Goal: Transaction & Acquisition: Purchase product/service

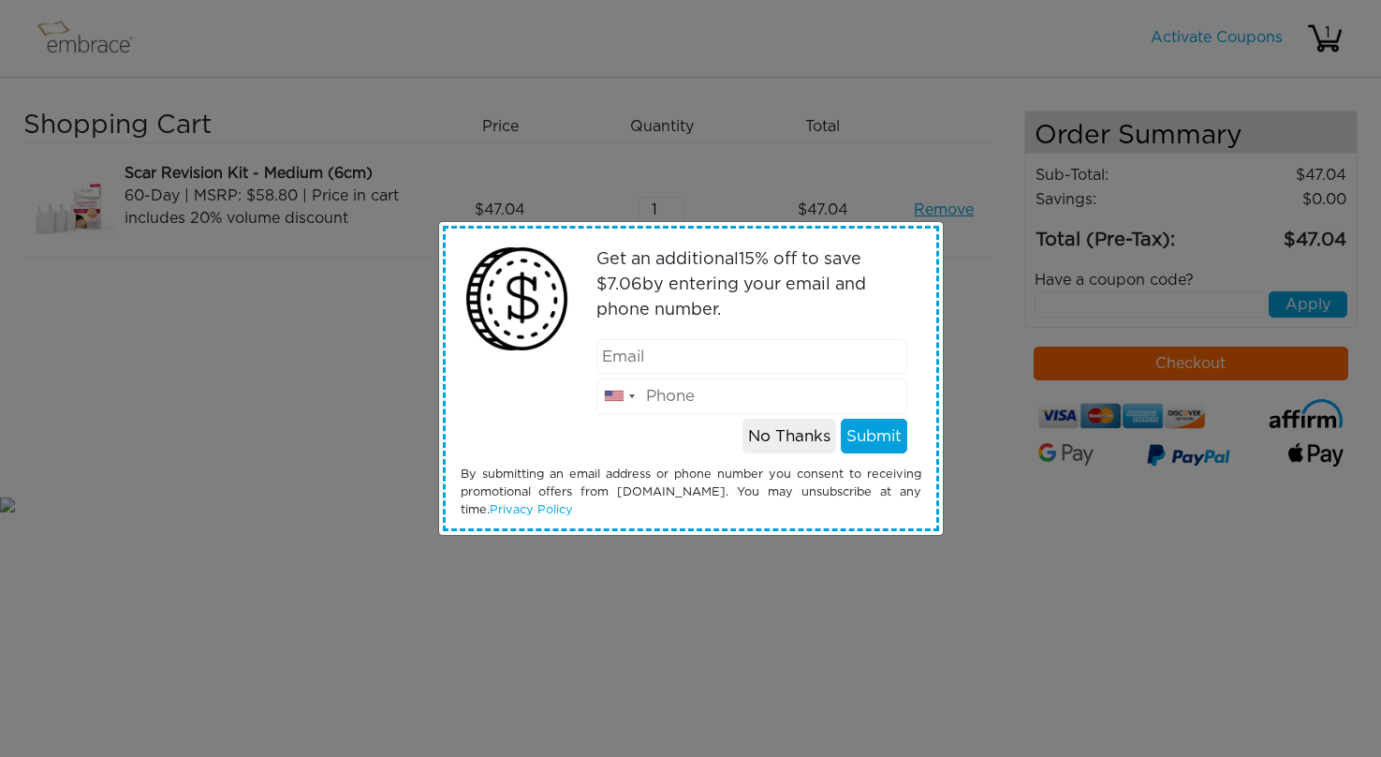
type input "[EMAIL_ADDRESS][DOMAIN_NAME]"
type input "4159483009"
click at [865, 438] on button "Submit" at bounding box center [874, 437] width 66 height 36
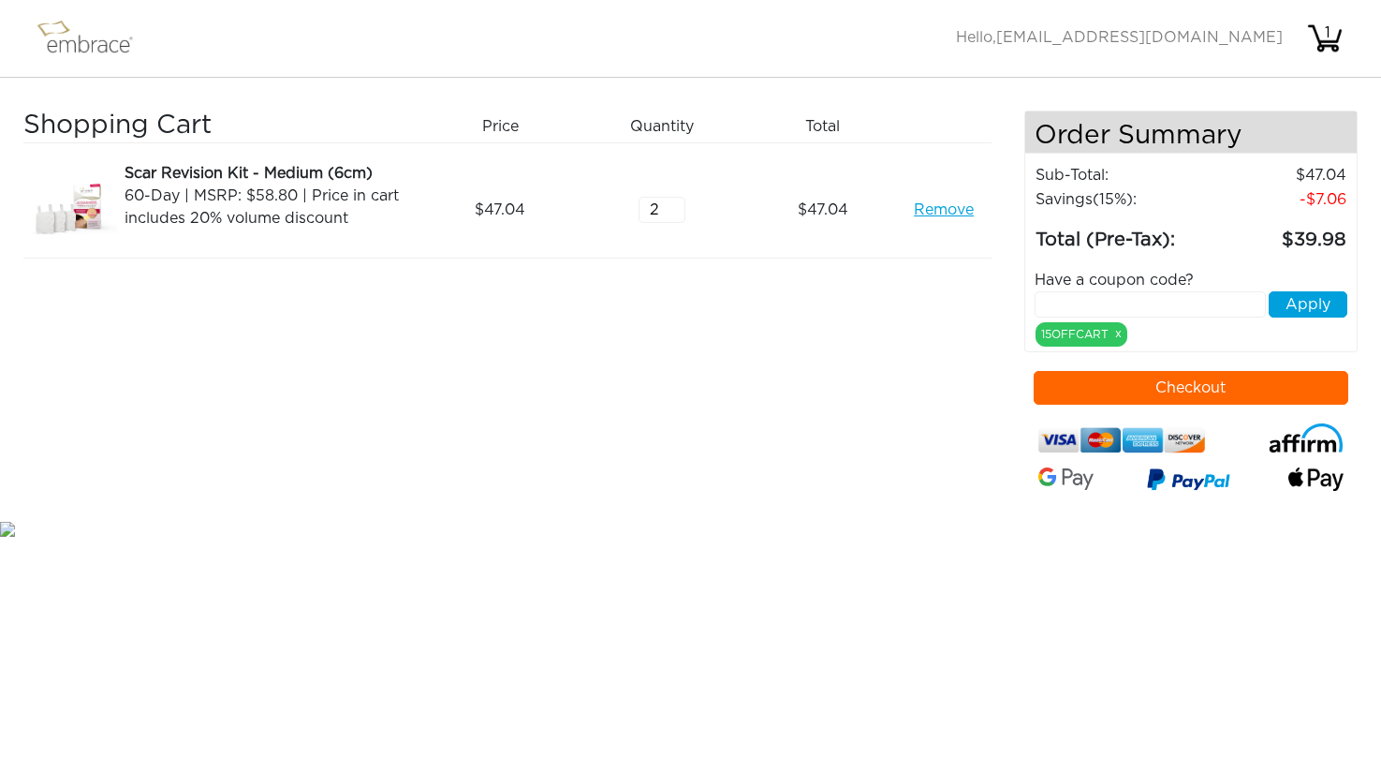
click at [680, 208] on input "2" at bounding box center [662, 210] width 47 height 26
click at [852, 350] on div "Shopping Cart Price Quantity Qty Total Scar Revision Kit - Medium (6cm) 60-Day …" at bounding box center [523, 313] width 1001 height 406
click at [1238, 391] on button "Checkout" at bounding box center [1191, 388] width 315 height 34
click at [681, 213] on input "1" at bounding box center [662, 210] width 47 height 26
type input "2"
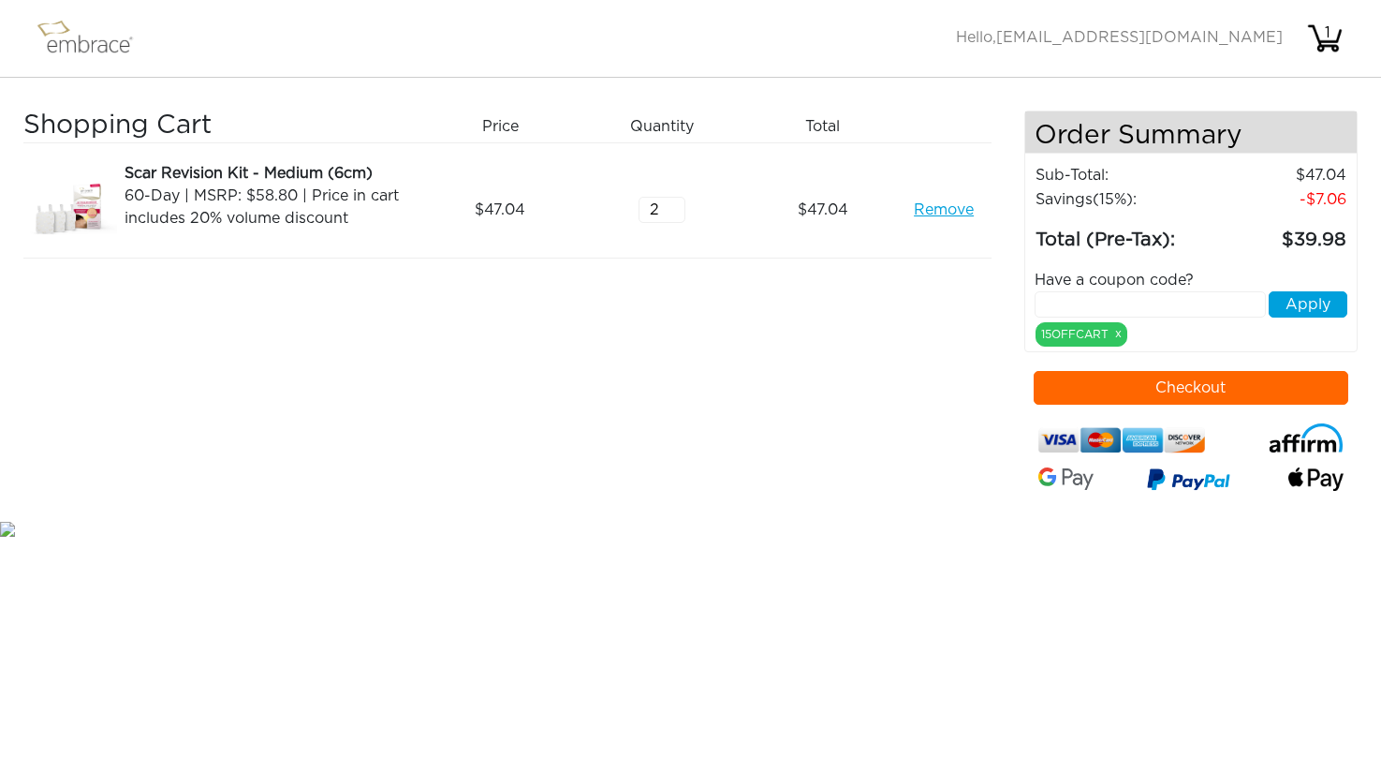
click at [675, 205] on input "2" at bounding box center [662, 210] width 47 height 26
click at [1325, 32] on div "1" at bounding box center [1327, 33] width 37 height 22
type input "2"
click at [675, 205] on input "2" at bounding box center [662, 210] width 47 height 26
click at [1103, 392] on button "Checkout" at bounding box center [1191, 388] width 315 height 34
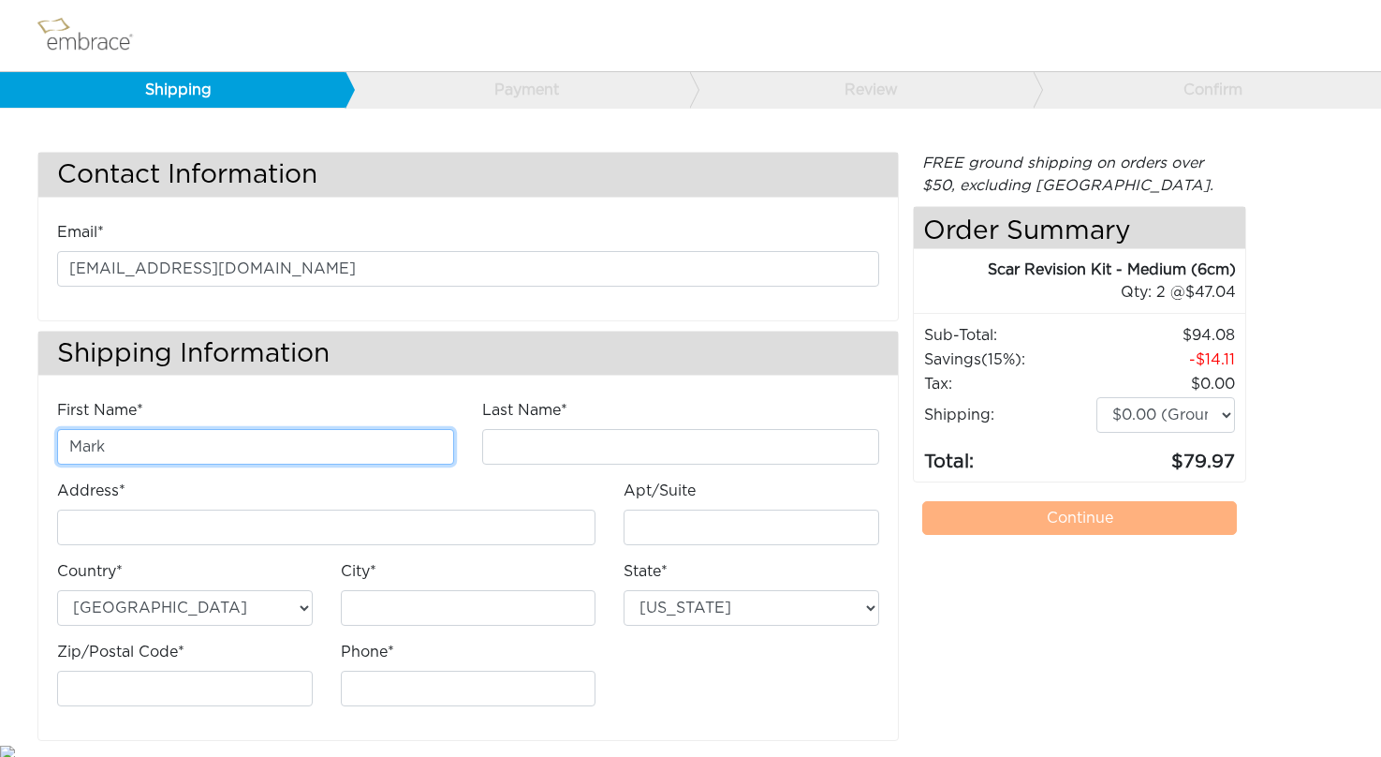
type input "Mark"
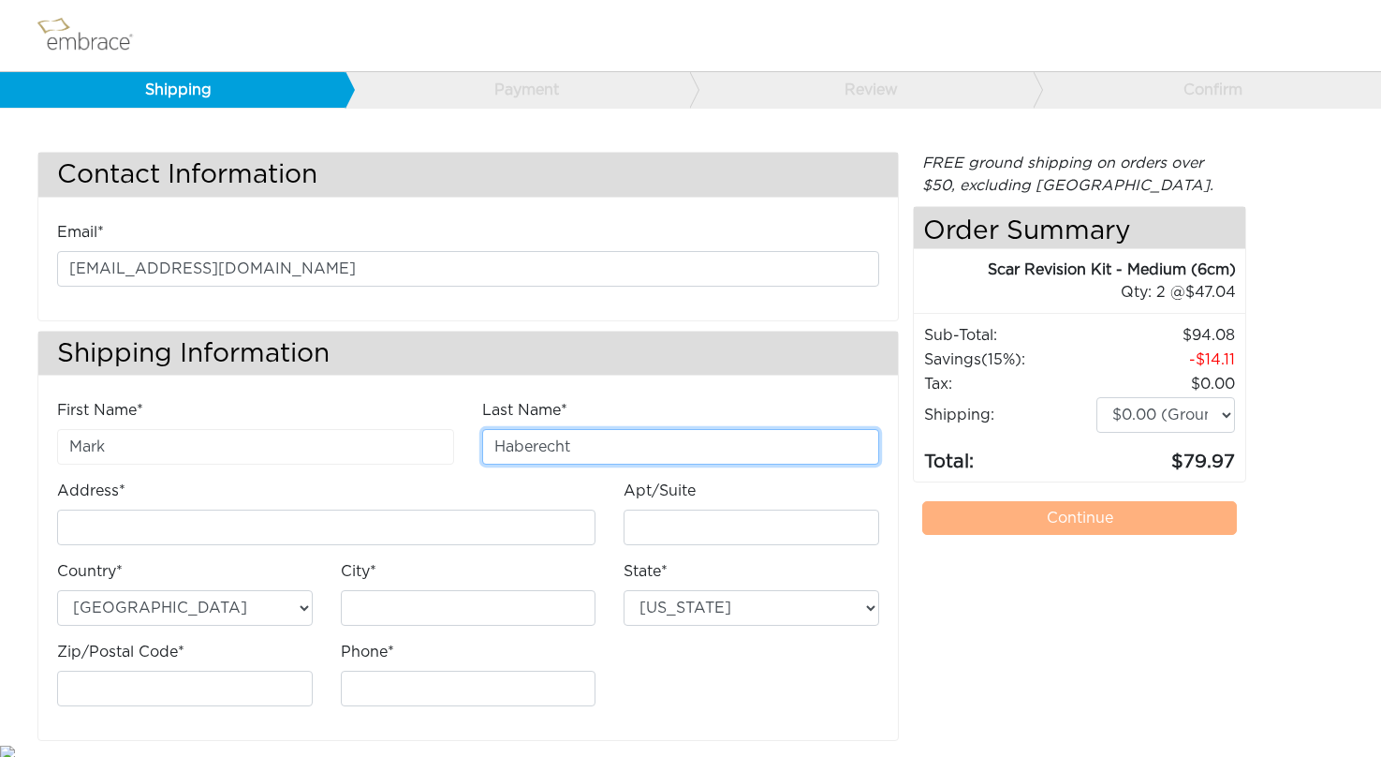
type input "Haberecht"
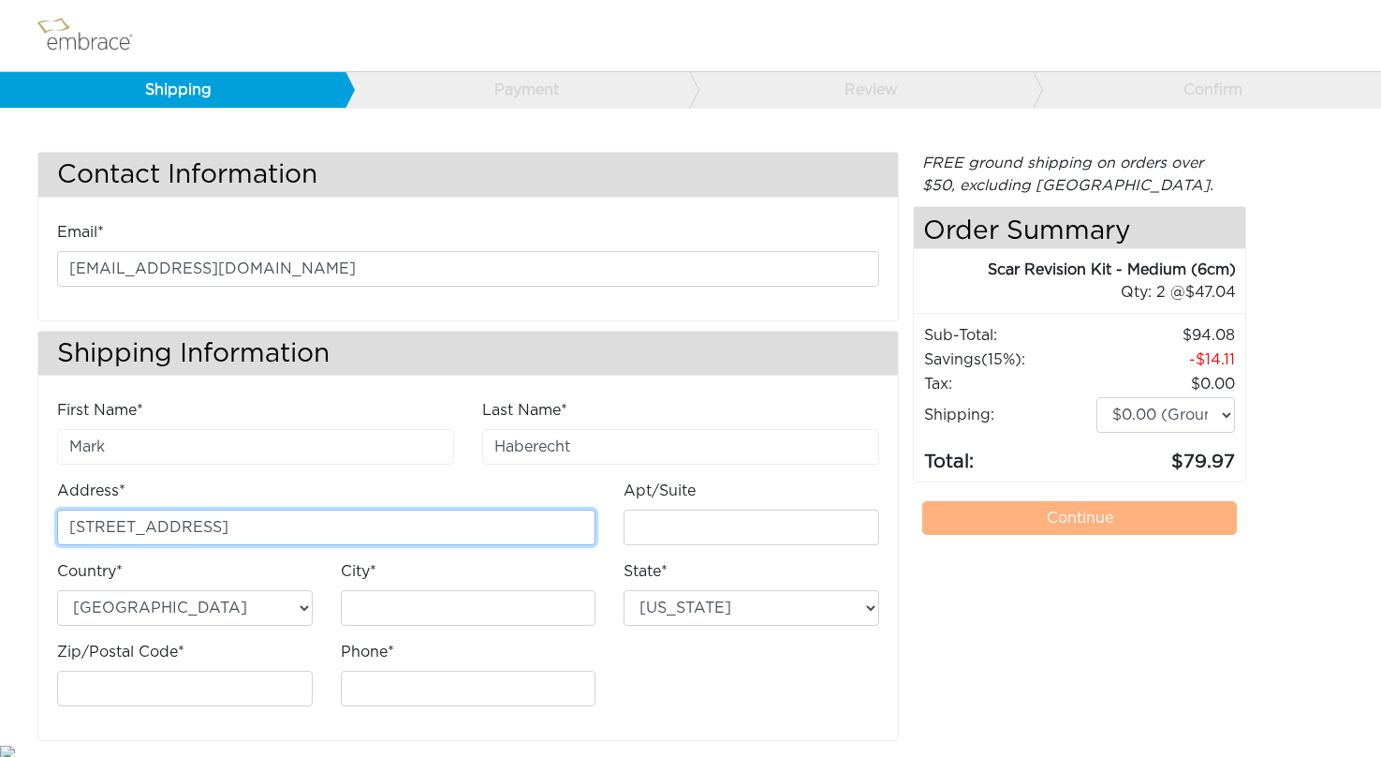
type input "1505 Balboa Ave"
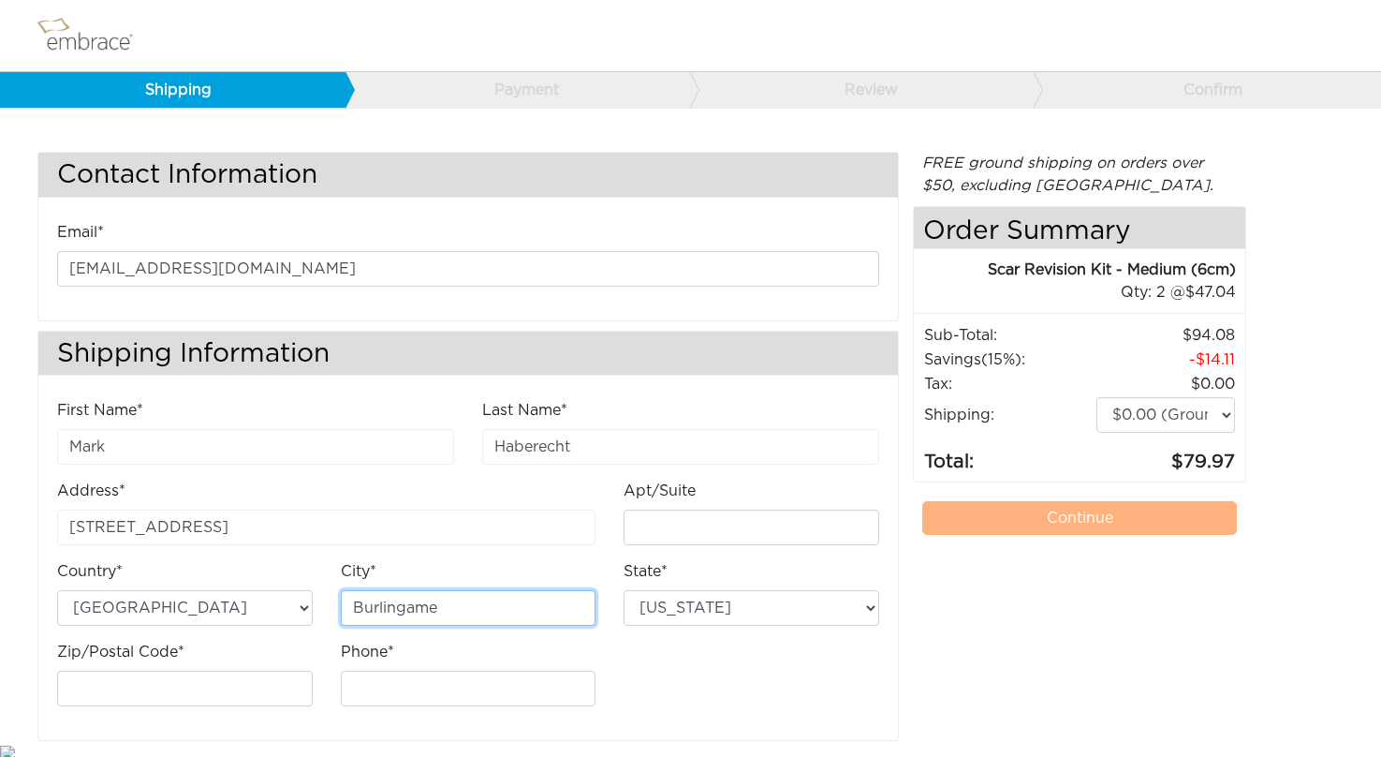
type input "Burlingame"
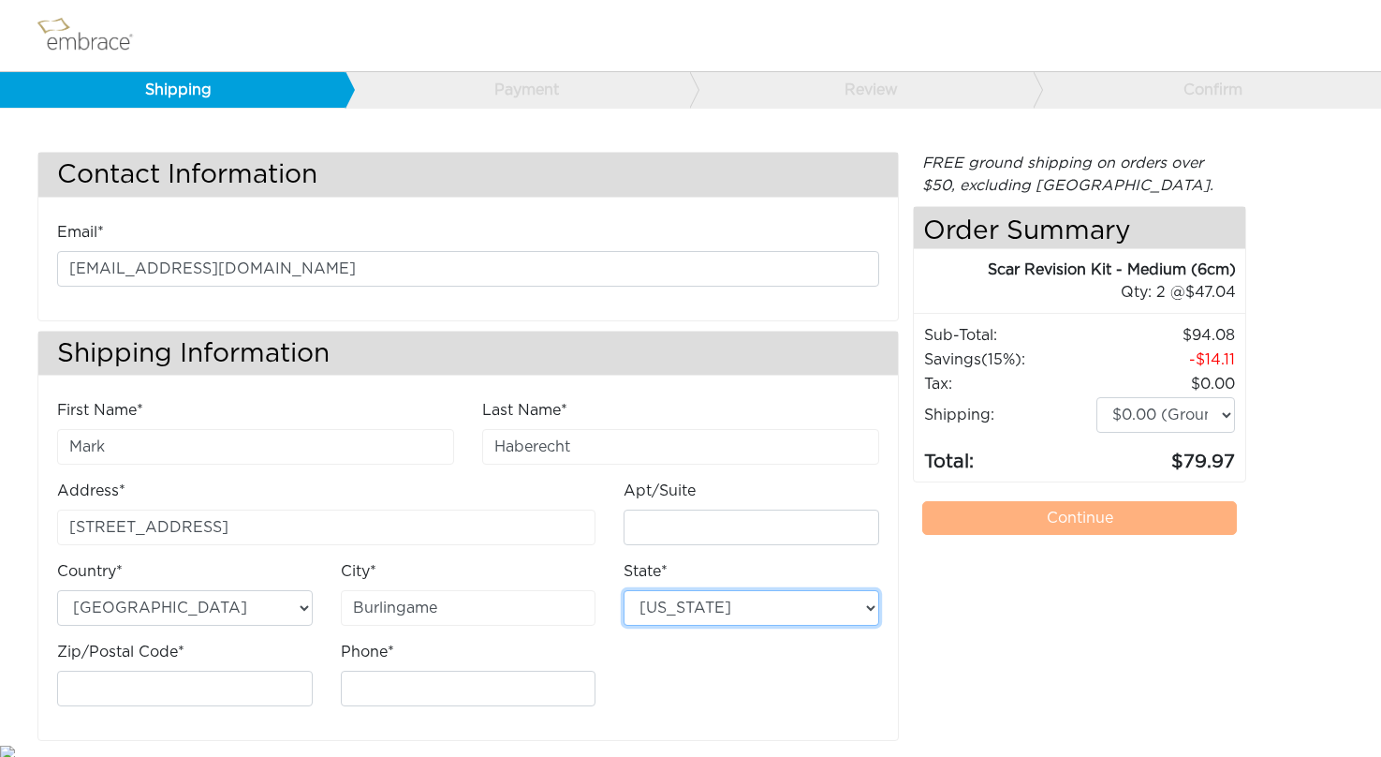
select select "CA"
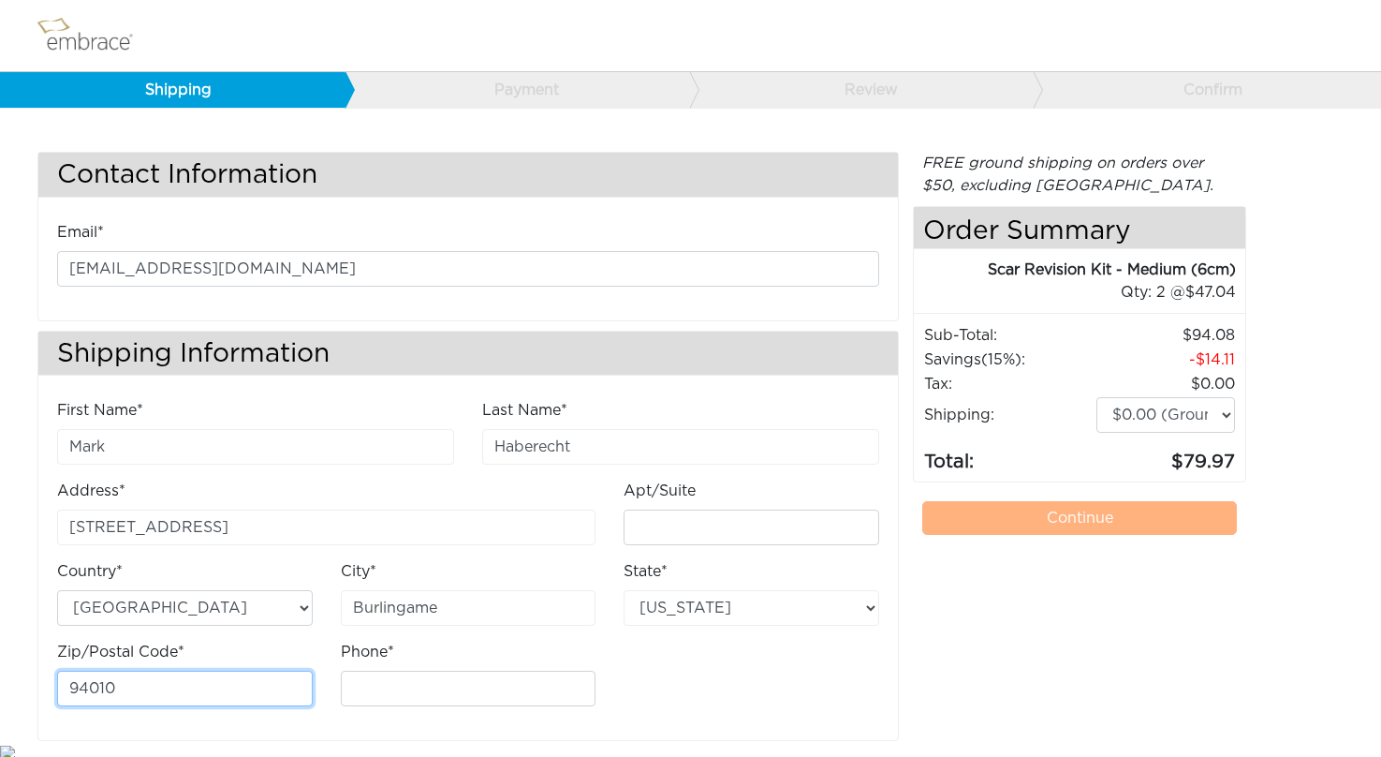
type input "94010"
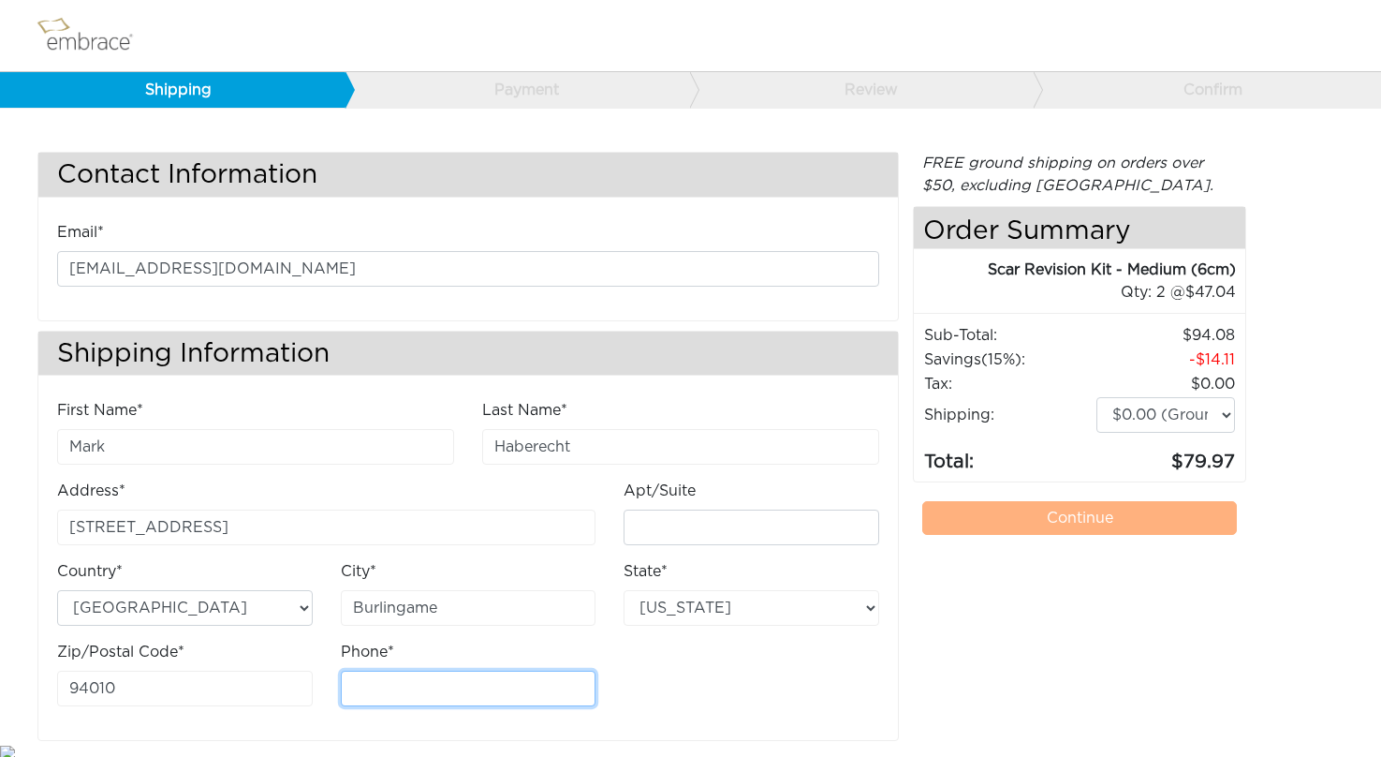
type input "4159483009"
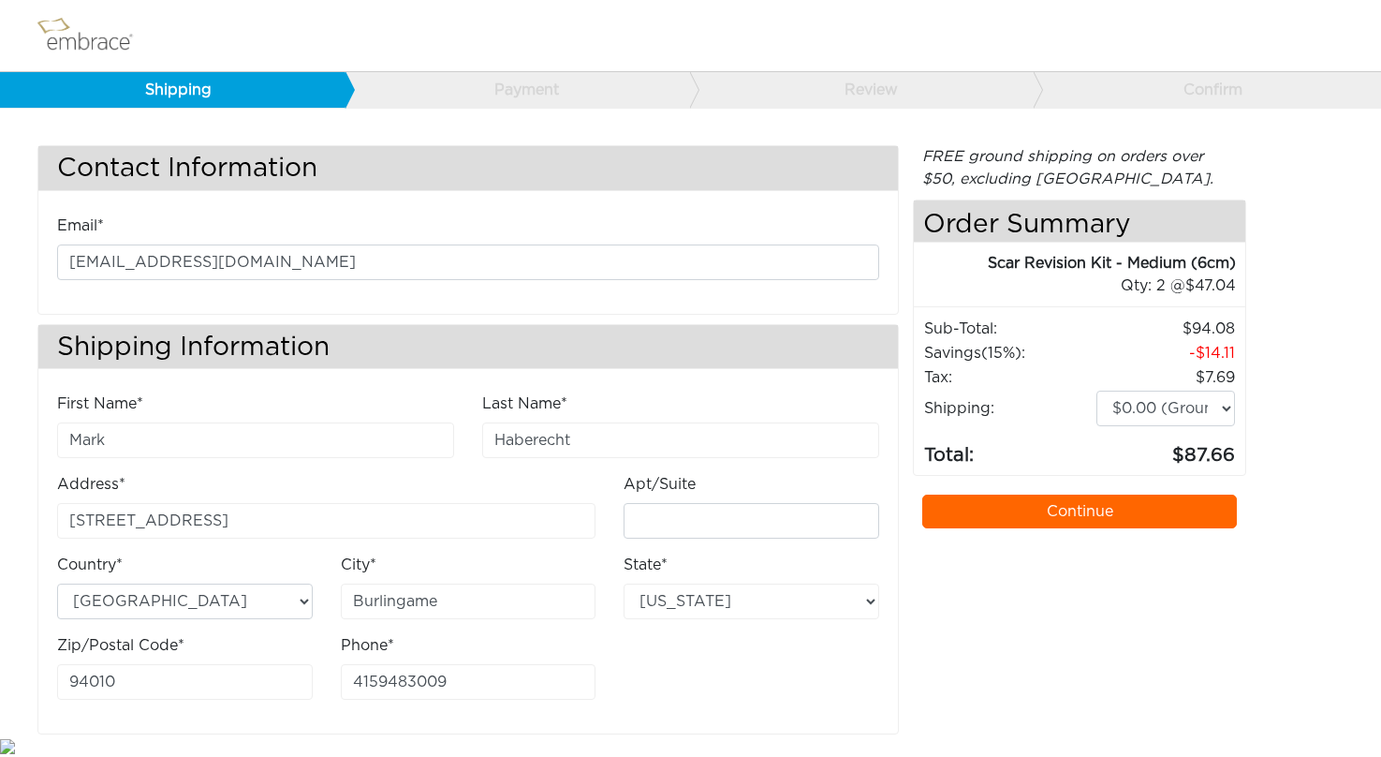
scroll to position [6, 0]
click at [1034, 518] on link "Continue" at bounding box center [1079, 512] width 315 height 34
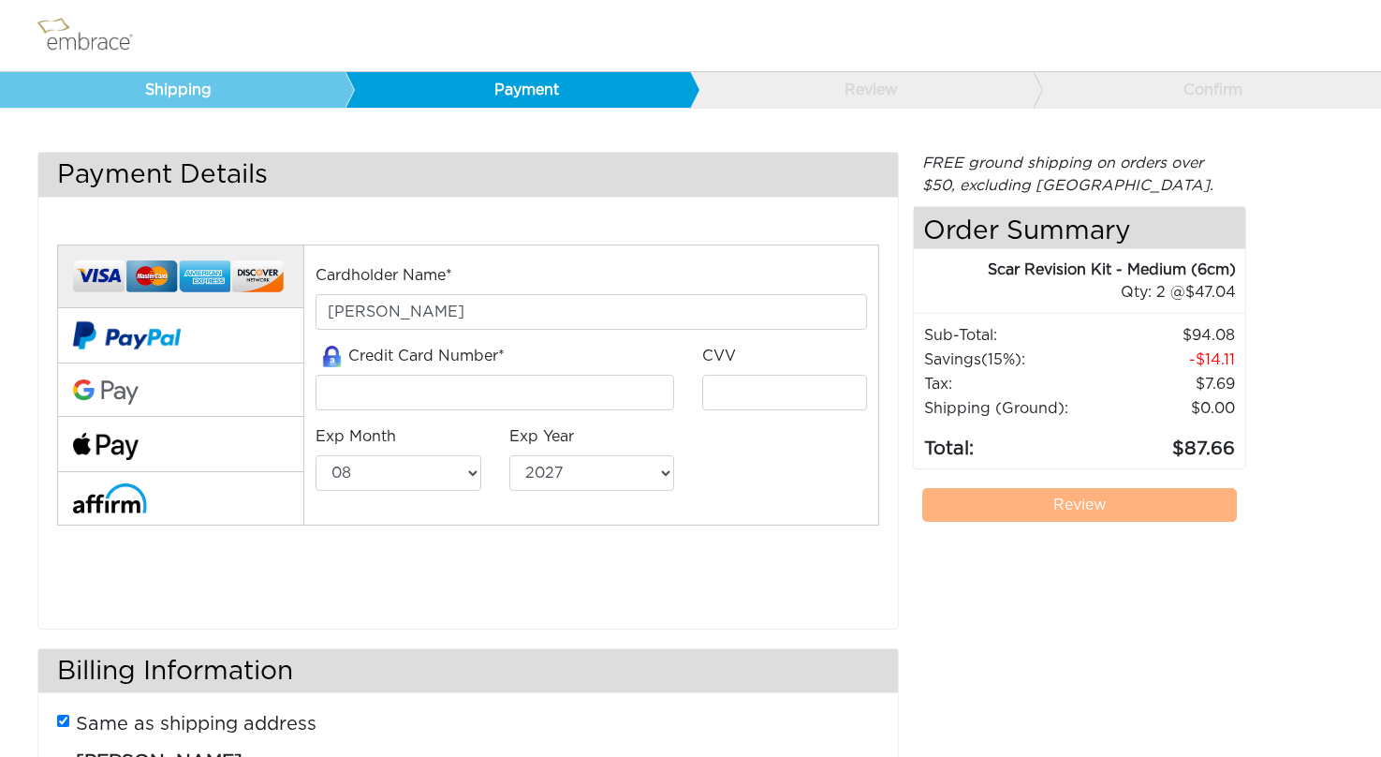
select select "8"
select select "2027"
click at [467, 393] on input "tel" at bounding box center [495, 393] width 358 height 36
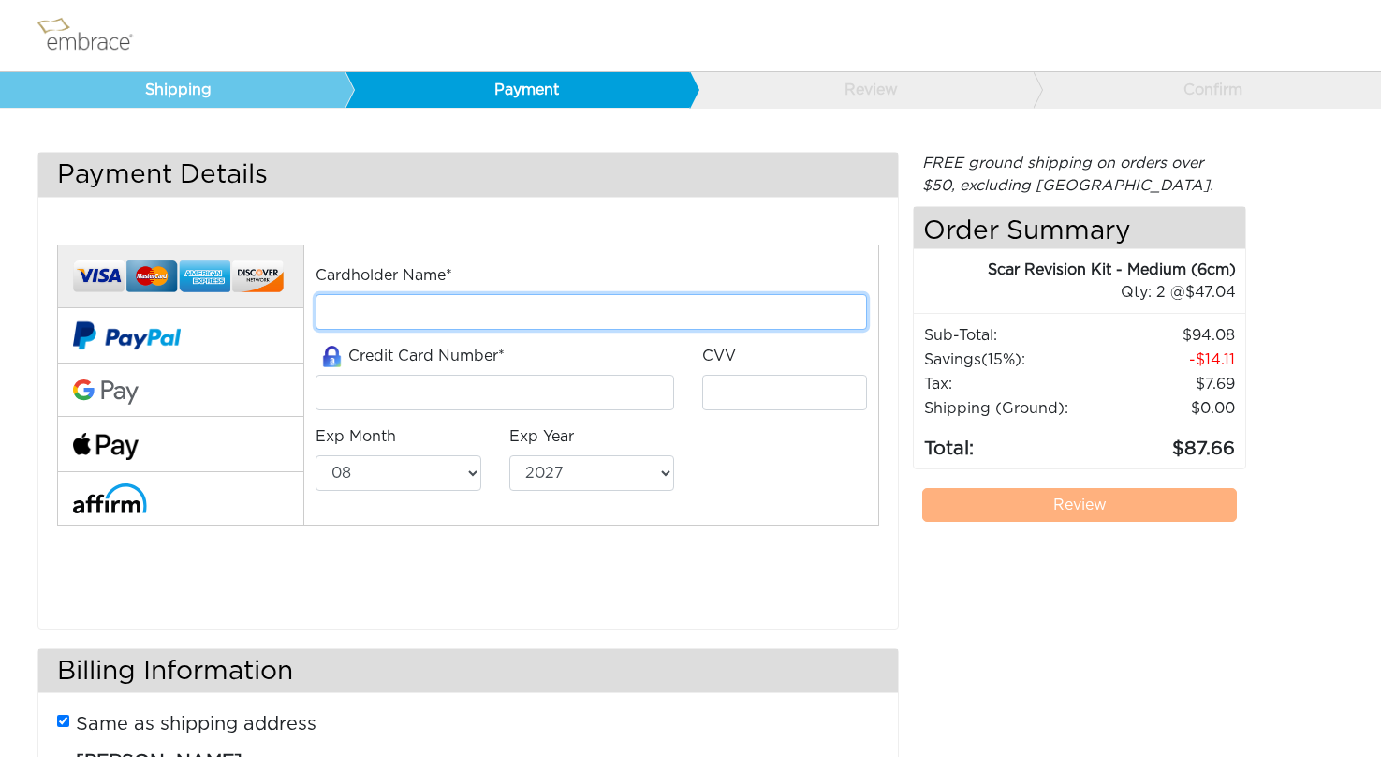
type input "[PHONE_NUMBER]"
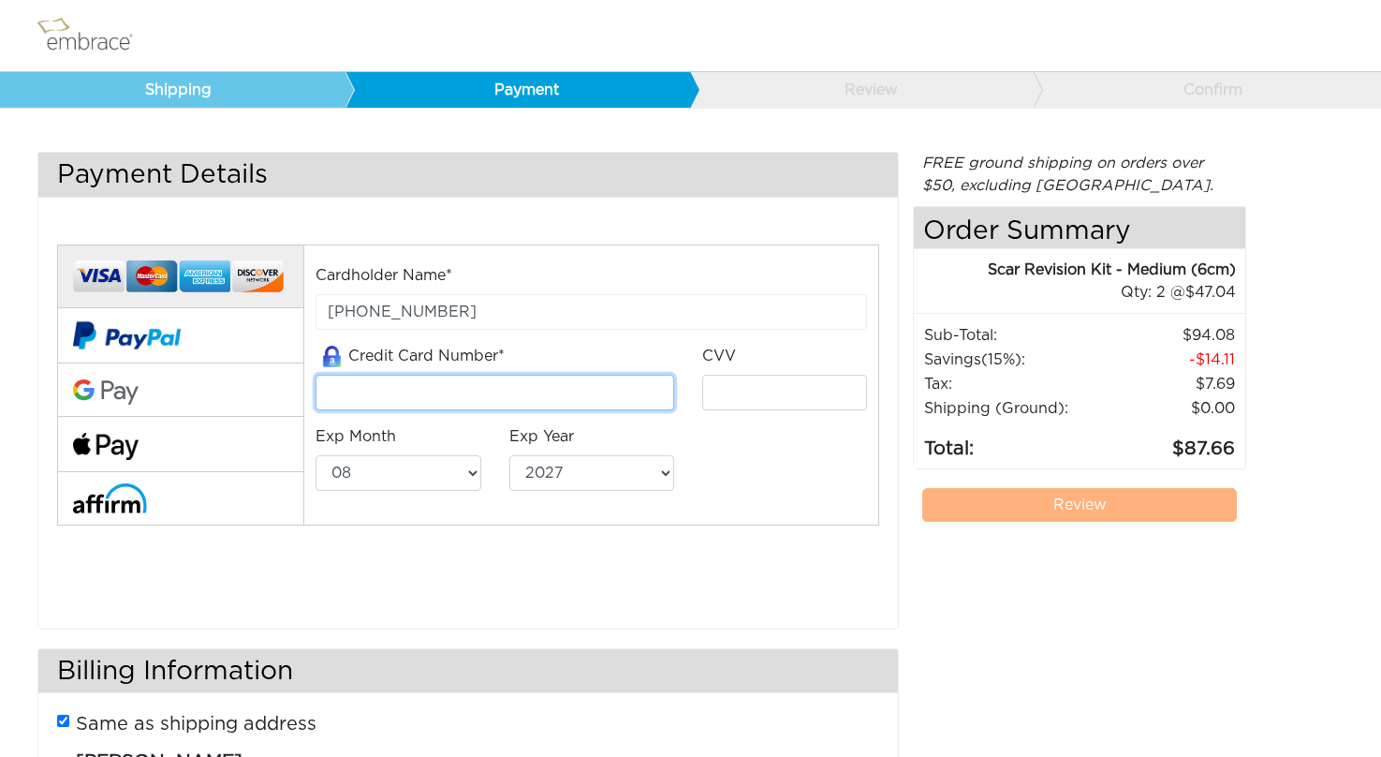
type input "[CREDIT_CARD_NUMBER]"
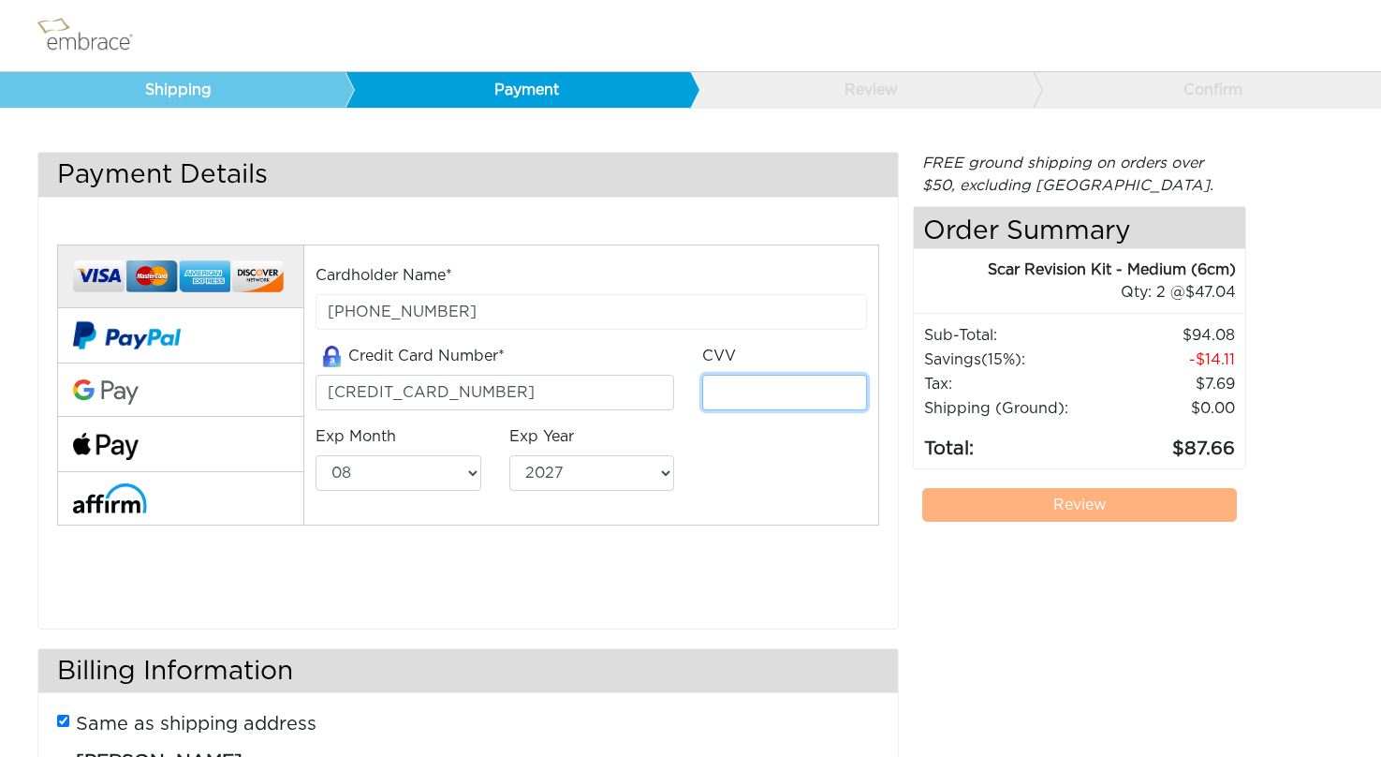
type input "4187"
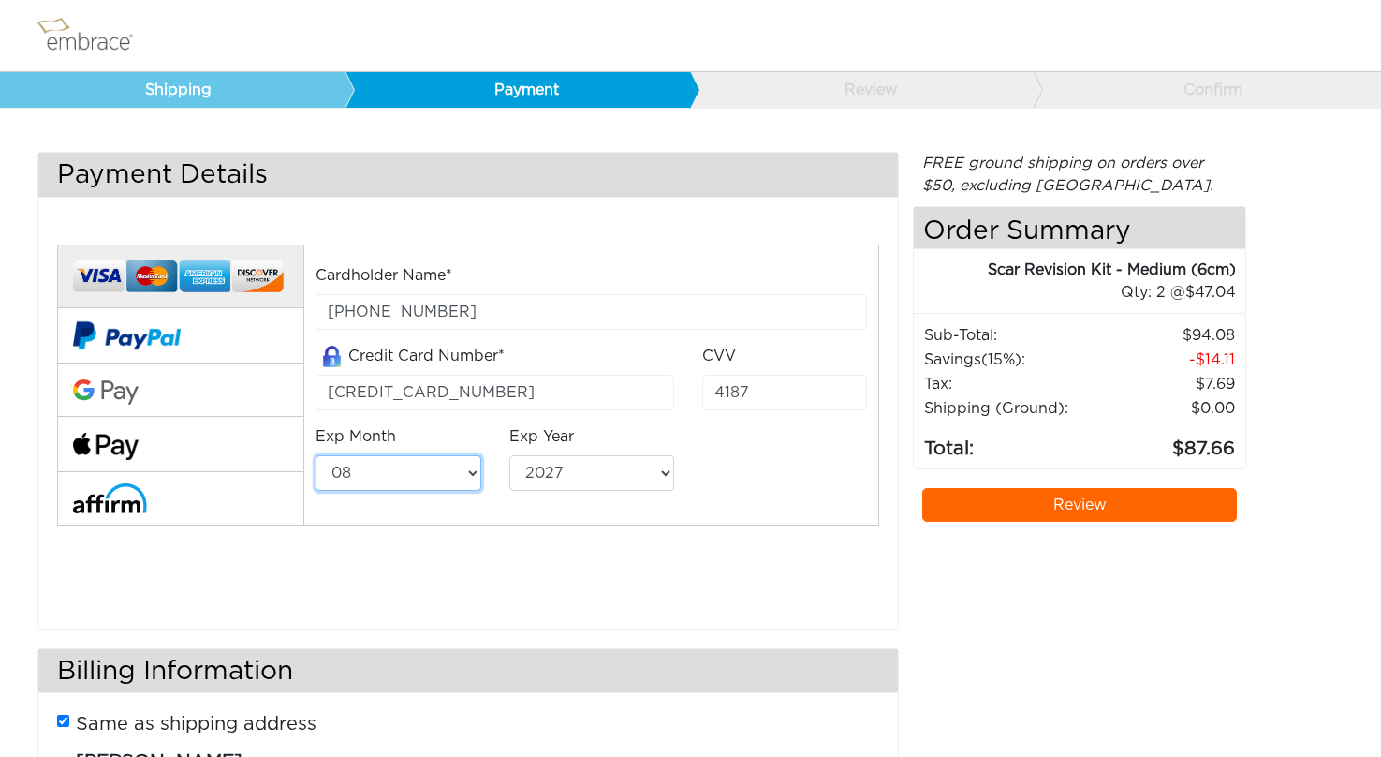
select select "4"
select select "2026"
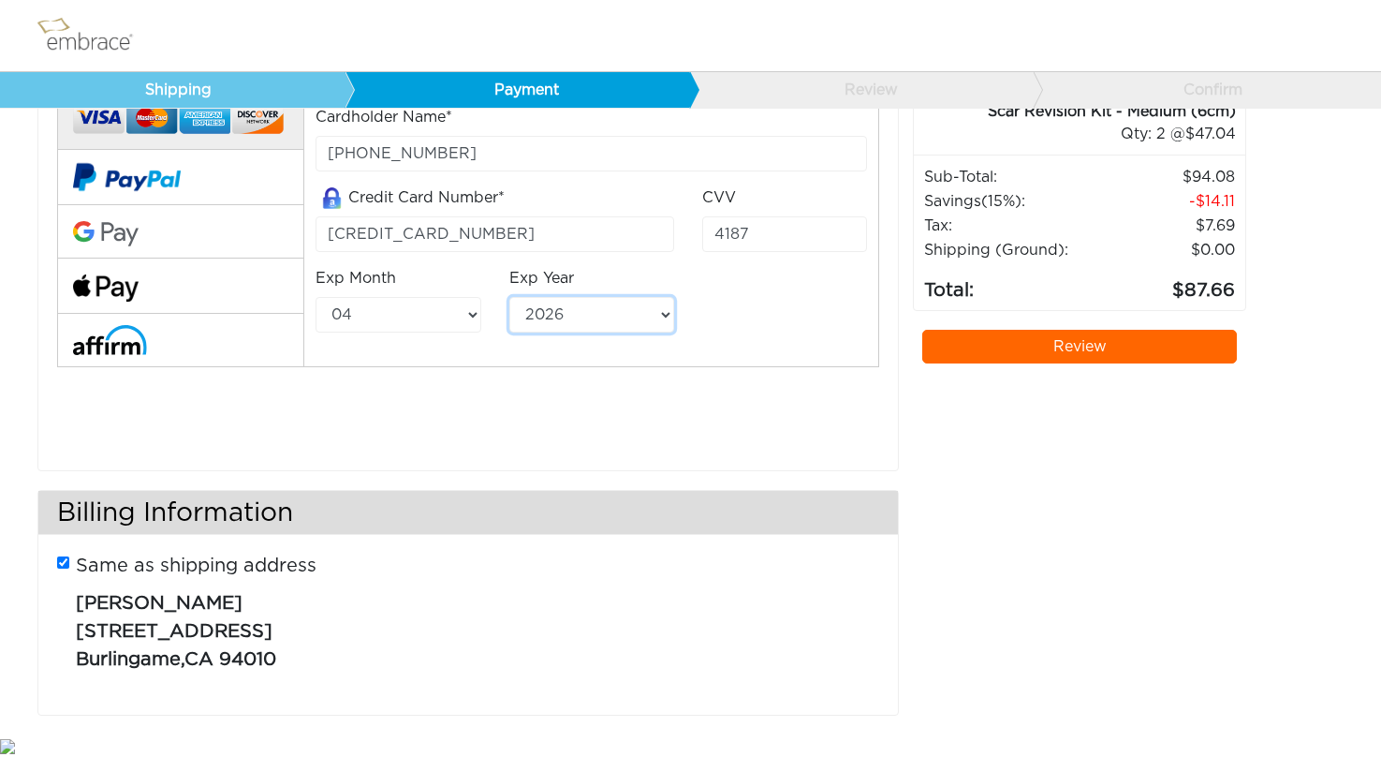
scroll to position [157, 0]
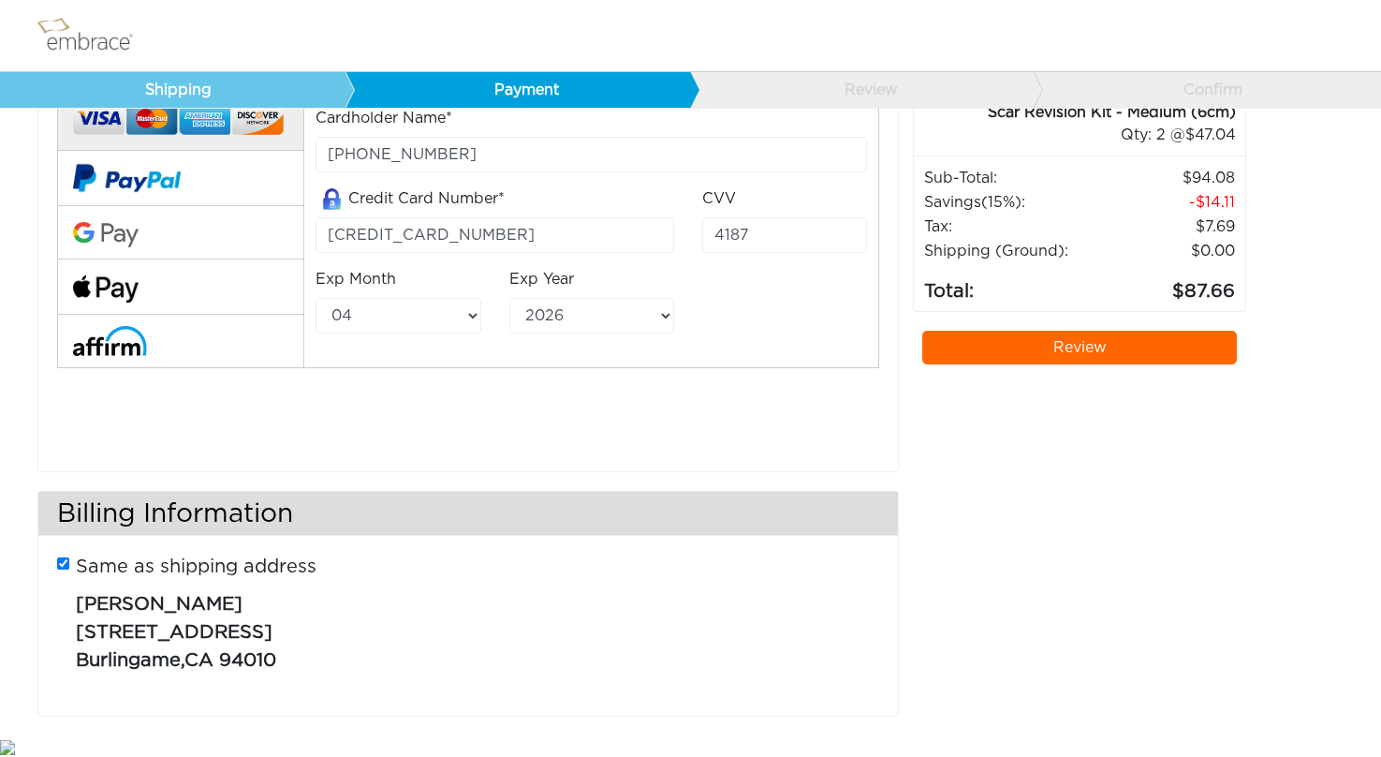
click at [997, 349] on link "Review" at bounding box center [1079, 348] width 315 height 34
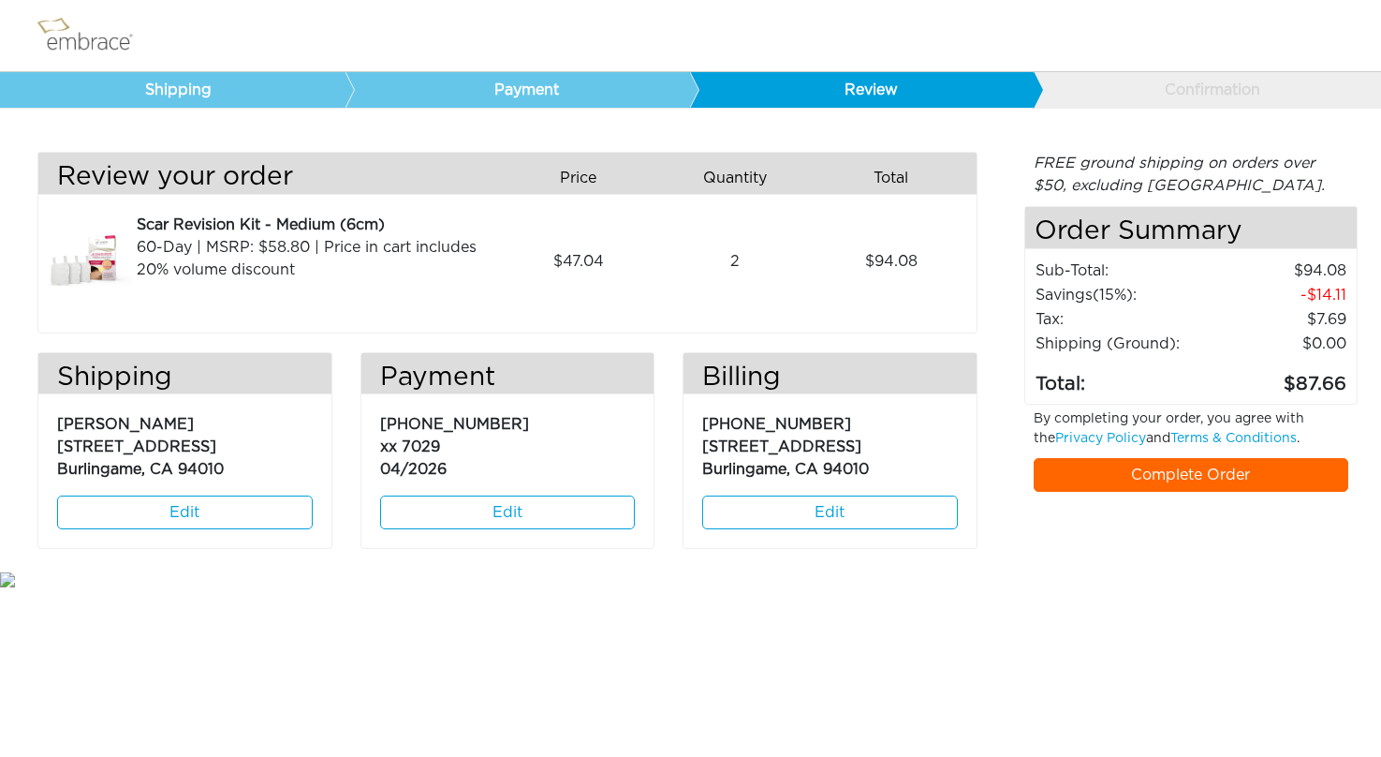
click at [1146, 475] on link "Complete Order" at bounding box center [1191, 475] width 315 height 34
